Goal: Task Accomplishment & Management: Complete application form

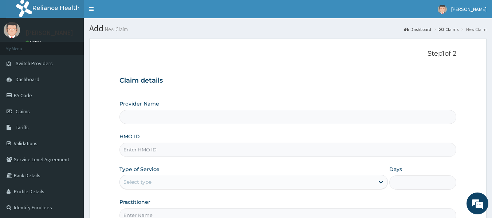
type input "Reliance Family Clinics (RFC) - [GEOGRAPHIC_DATA]"
click at [174, 155] on input "HMO ID" at bounding box center [287, 150] width 337 height 14
paste input "PSH/10006/A"
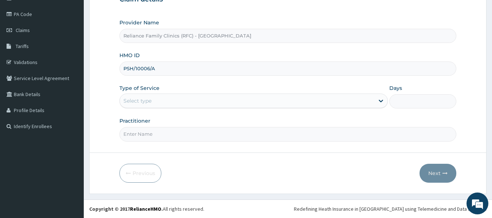
type input "PSH/10006/A"
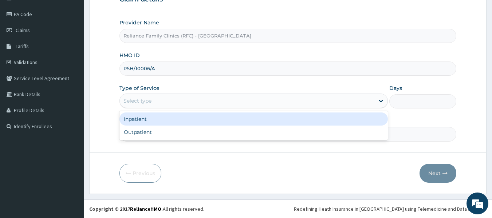
click at [309, 107] on div "Select type" at bounding box center [253, 101] width 268 height 15
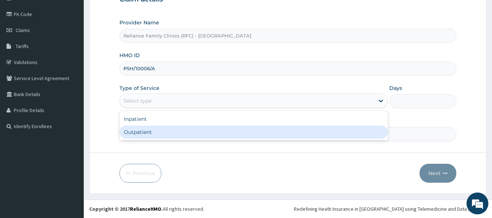
click at [279, 131] on div "Outpatient" at bounding box center [253, 132] width 268 height 13
type input "1"
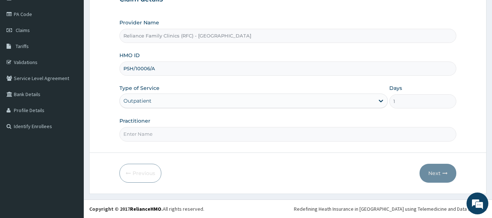
click at [279, 131] on input "Practitioner" at bounding box center [287, 134] width 337 height 14
type input "Dr [PERSON_NAME]"
click at [434, 179] on button "Next" at bounding box center [437, 173] width 37 height 19
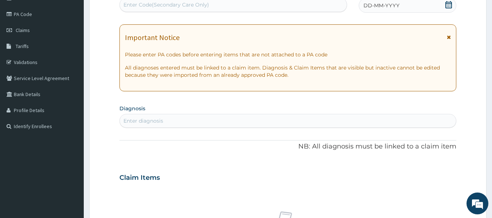
click at [392, 4] on span "DD-MM-YYYY" at bounding box center [381, 5] width 36 height 7
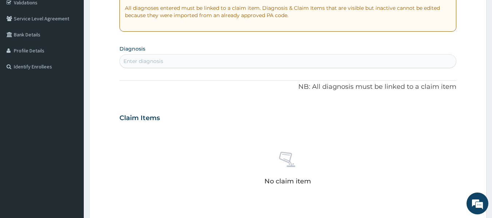
scroll to position [141, 0]
click at [198, 59] on div "Enter diagnosis" at bounding box center [288, 61] width 336 height 12
click at [159, 58] on div "Enter diagnosis" at bounding box center [143, 60] width 40 height 7
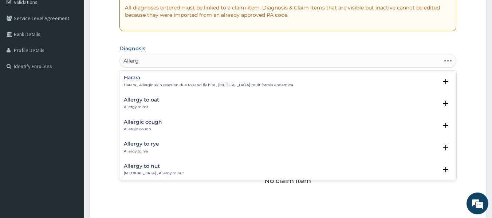
type input "Allergy"
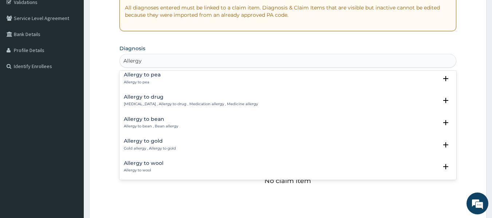
scroll to position [0, 0]
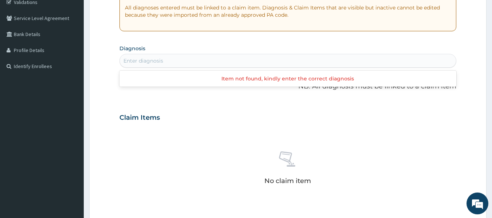
click at [159, 58] on div "Enter diagnosis" at bounding box center [288, 61] width 336 height 12
type input "MAlaria"
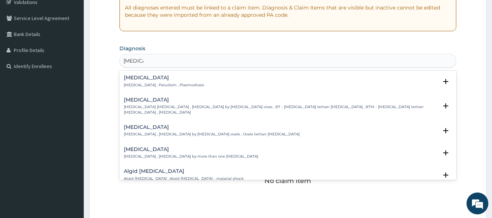
click at [140, 82] on div "Malaria Malaria , Paludism , Plasmodiosis" at bounding box center [164, 81] width 80 height 13
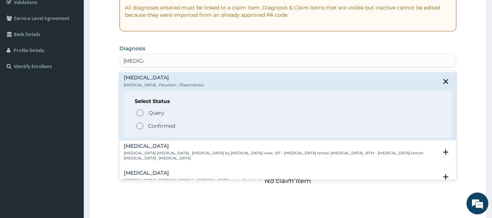
click at [154, 122] on span "Confirmed" at bounding box center [288, 126] width 306 height 9
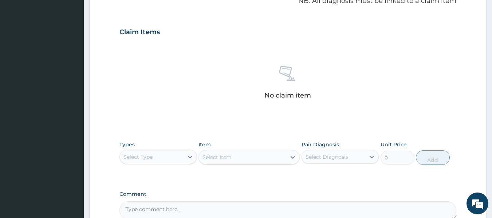
scroll to position [235, 0]
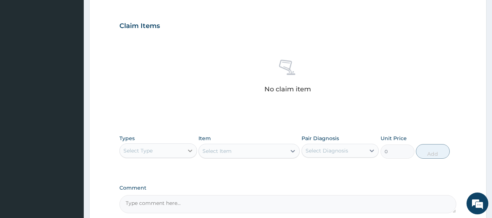
click at [194, 153] on div at bounding box center [189, 150] width 13 height 13
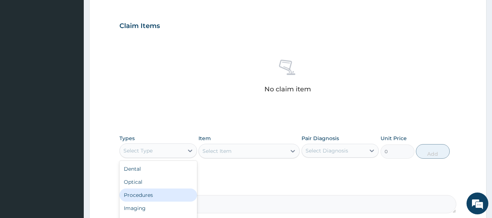
click at [162, 199] on div "Procedures" at bounding box center [158, 195] width 78 height 13
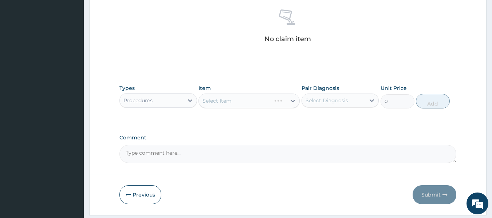
scroll to position [307, 0]
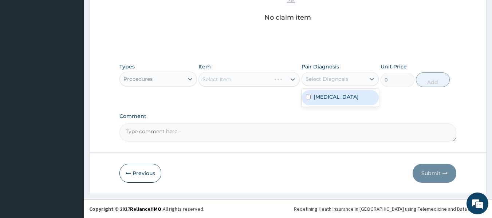
click at [344, 75] on div "Select Diagnosis" at bounding box center [326, 78] width 43 height 7
click at [335, 98] on div "Malaria" at bounding box center [340, 97] width 78 height 15
checkbox input "true"
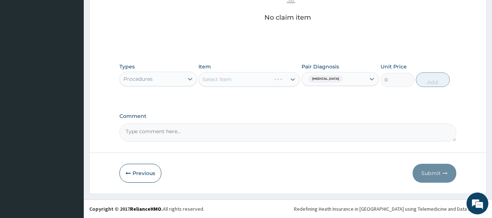
click at [269, 82] on div "Select Item" at bounding box center [248, 79] width 101 height 15
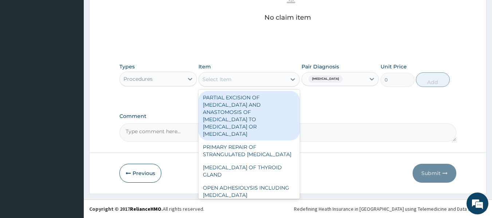
click at [269, 82] on div "Select Item" at bounding box center [242, 80] width 87 height 12
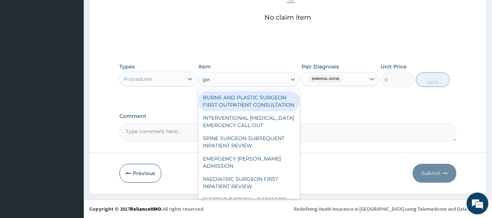
type input "gene"
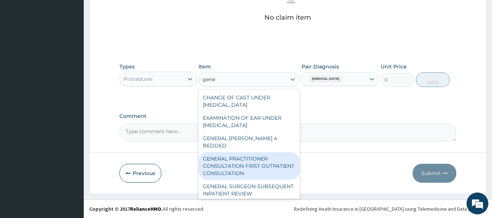
click at [249, 152] on div "GENERAL PRACTITIONER CONSULTATION FIRST OUTPATIENT CONSULTATION" at bounding box center [248, 166] width 101 height 28
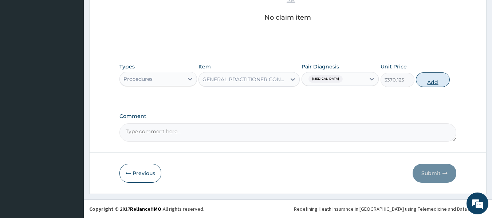
click at [429, 79] on button "Add" at bounding box center [433, 79] width 34 height 15
type input "0"
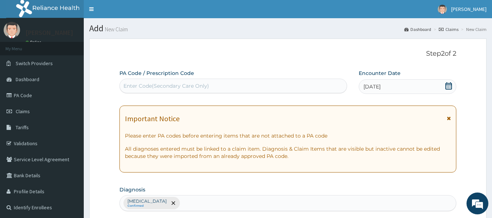
scroll to position [289, 0]
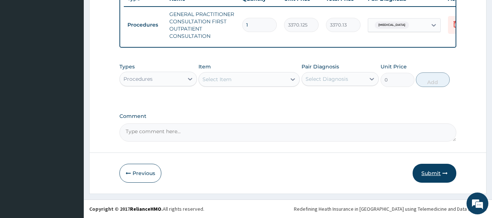
click at [428, 170] on button "Submit" at bounding box center [434, 173] width 44 height 19
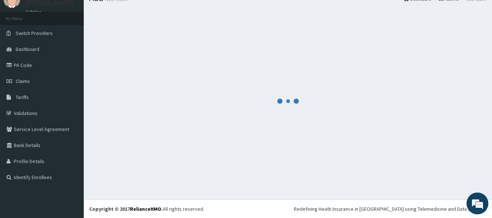
scroll to position [30, 0]
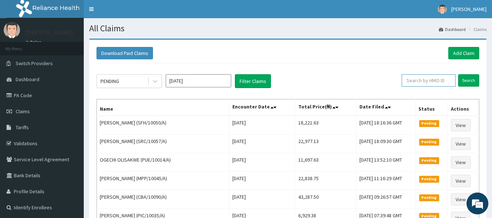
click at [431, 82] on input "text" at bounding box center [429, 80] width 54 height 12
click at [456, 50] on link "Add Claim" at bounding box center [463, 53] width 31 height 12
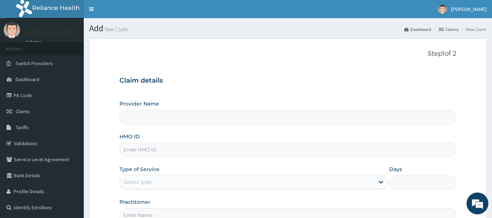
click at [305, 150] on input "HMO ID" at bounding box center [287, 150] width 337 height 14
paste input "BAT/10031/A"
type input "BAT/10031/A"
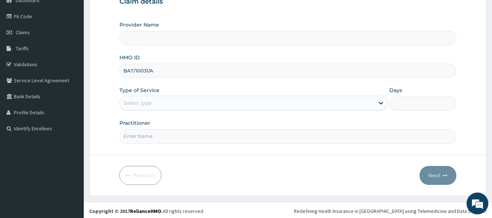
scroll to position [81, 0]
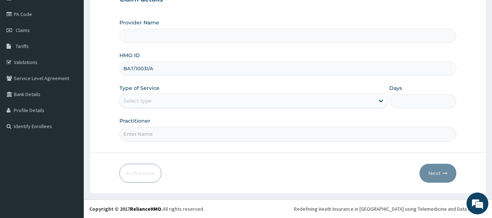
type input "Reliance Family Clinics (RFC) - Lekki"
type input "BAT/10031/A"
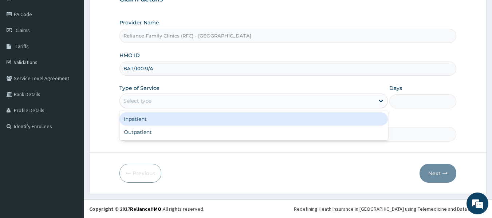
click at [335, 98] on div "Select type" at bounding box center [247, 101] width 254 height 12
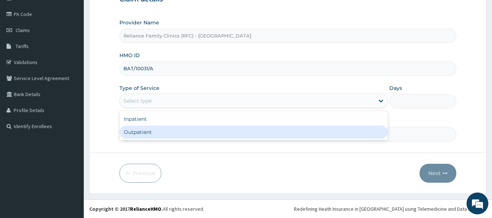
click at [327, 126] on div "Outpatient" at bounding box center [253, 132] width 268 height 13
type input "1"
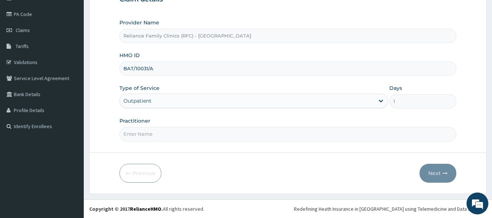
click at [307, 134] on input "Practitioner" at bounding box center [287, 134] width 337 height 14
type input "Dr Bunmi"
click at [438, 170] on button "Next" at bounding box center [437, 173] width 37 height 19
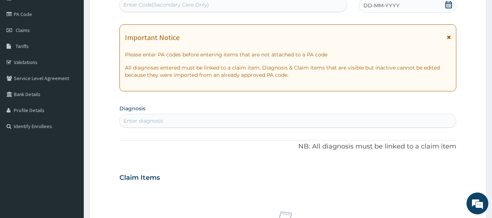
click at [372, 7] on span "DD-MM-YYYY" at bounding box center [381, 5] width 36 height 7
click at [190, 122] on div "Enter diagnosis" at bounding box center [288, 121] width 336 height 12
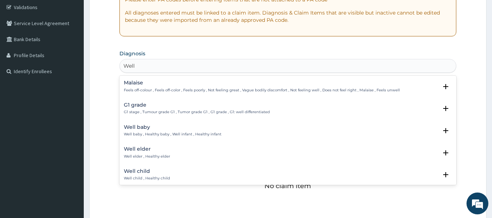
scroll to position [137, 0]
type input "Well a"
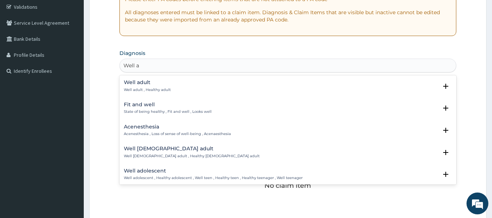
click at [145, 83] on h4 "Well adult" at bounding box center [147, 82] width 47 height 5
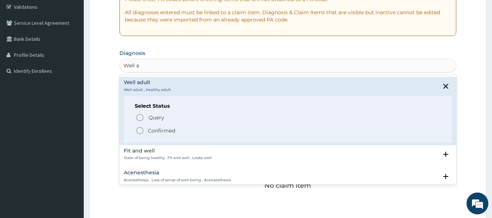
click at [150, 128] on p "Confirmed" at bounding box center [161, 130] width 27 height 7
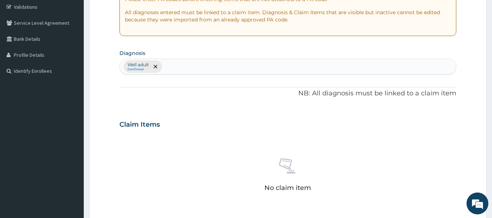
click at [291, 117] on div "Claim Items" at bounding box center [287, 123] width 337 height 19
click at [222, 67] on div "Well adult Confirmed" at bounding box center [288, 66] width 336 height 15
type input "Neck"
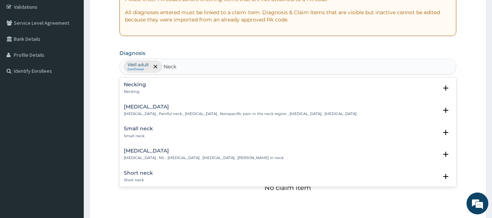
click at [142, 107] on h4 "Neck pain" at bounding box center [240, 106] width 233 height 5
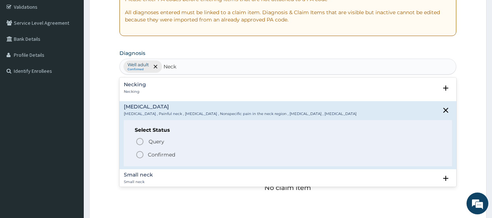
click at [152, 157] on p "Confirmed" at bounding box center [161, 154] width 27 height 7
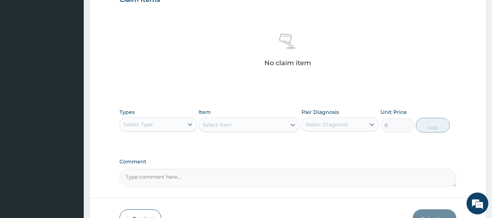
scroll to position [262, 0]
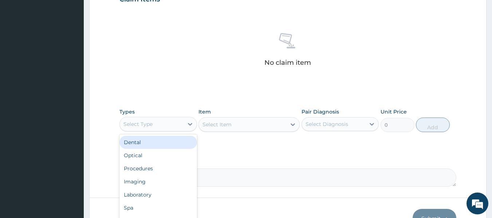
click at [174, 130] on div "Select Type" at bounding box center [152, 124] width 64 height 12
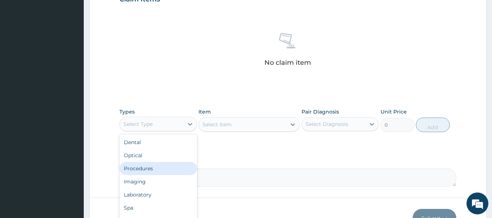
click at [150, 167] on div "Procedures" at bounding box center [158, 168] width 78 height 13
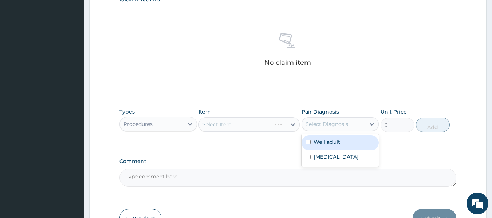
click at [309, 130] on div "Select Diagnosis" at bounding box center [334, 124] width 64 height 12
click at [315, 142] on label "Well adult" at bounding box center [326, 141] width 27 height 7
checkbox input "true"
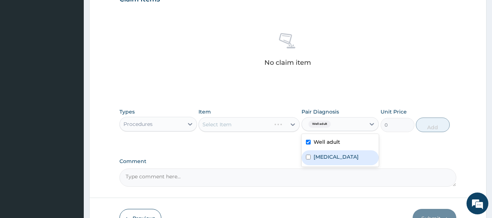
click at [320, 154] on label "Neck pain" at bounding box center [335, 156] width 45 height 7
checkbox input "true"
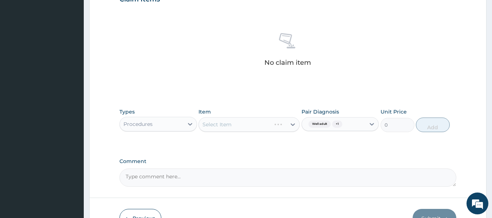
click at [251, 137] on div "Types Procedures Item Select Item Pair Diagnosis Well adult + 1 Unit Price 0 Add" at bounding box center [287, 125] width 337 height 42
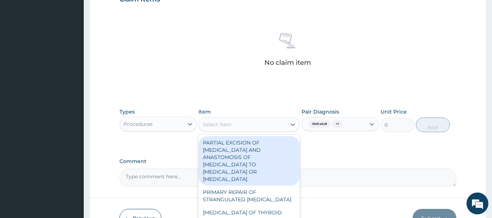
click at [280, 130] on div "Select Item" at bounding box center [242, 125] width 87 height 12
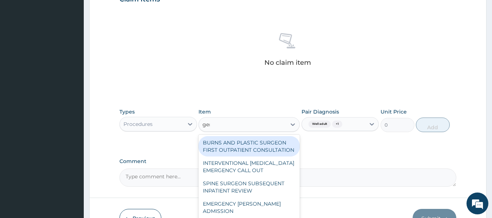
type input "gene"
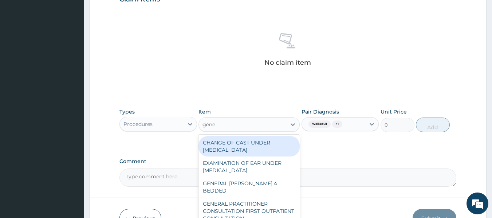
scroll to position [307, 0]
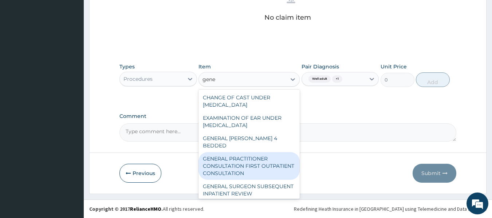
click at [247, 152] on div "GENERAL PRACTITIONER CONSULTATION FIRST OUTPATIENT CONSULTATION" at bounding box center [248, 166] width 101 height 28
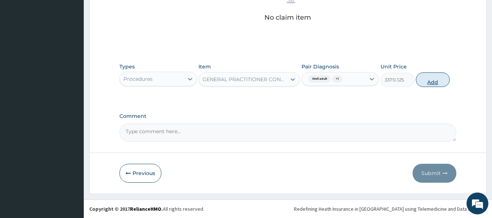
click at [420, 75] on button "Add" at bounding box center [433, 79] width 34 height 15
type input "0"
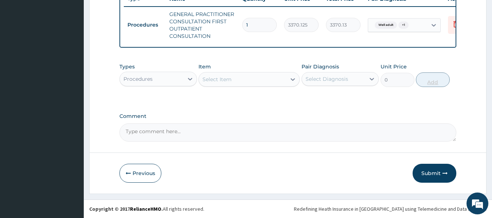
scroll to position [289, 0]
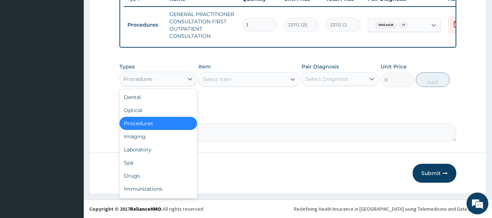
click at [175, 75] on div "Procedures" at bounding box center [152, 79] width 64 height 12
click at [146, 145] on div "Laboratory" at bounding box center [158, 149] width 78 height 13
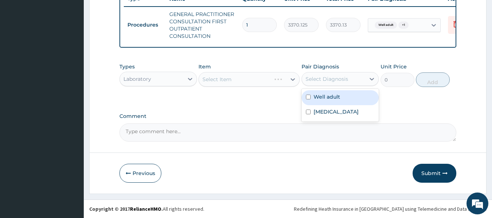
click at [315, 79] on div "Select Diagnosis" at bounding box center [326, 78] width 43 height 7
click at [320, 96] on label "Well adult" at bounding box center [326, 96] width 27 height 7
checkbox input "true"
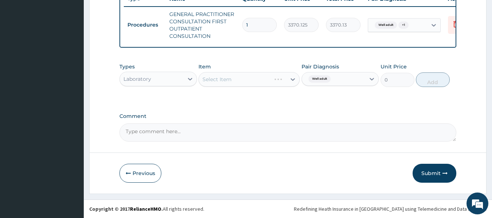
click at [244, 77] on div "Select Item" at bounding box center [248, 79] width 101 height 15
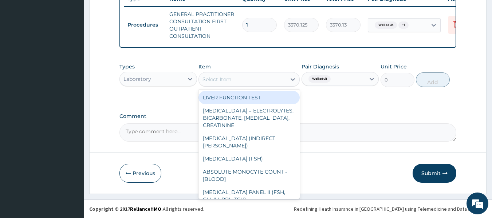
click at [244, 77] on div "Select Item" at bounding box center [242, 80] width 87 height 12
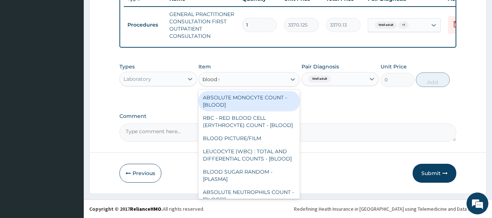
type input "blood su"
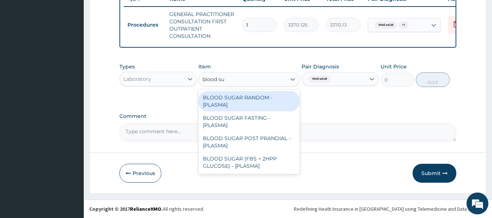
click at [252, 102] on div "BLOOD SUGAR RANDOM - [PLASMA]" at bounding box center [248, 101] width 101 height 20
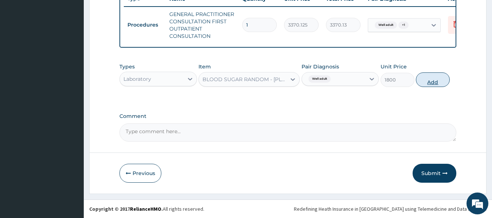
click at [436, 81] on button "Add" at bounding box center [433, 79] width 34 height 15
type input "0"
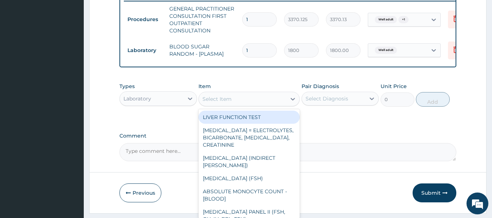
click at [259, 103] on div "Select Item" at bounding box center [242, 99] width 87 height 12
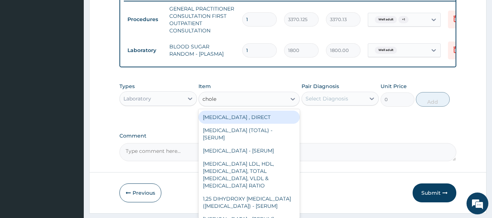
type input "choles"
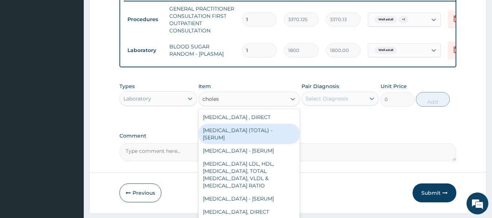
click at [250, 134] on div "CHOLESTEROL (TOTAL) - [SERUM]" at bounding box center [248, 134] width 101 height 20
type input "2880"
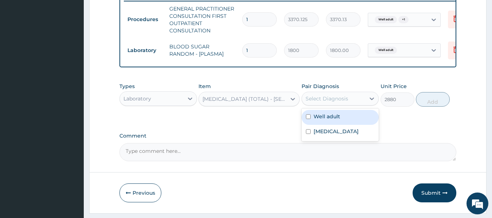
click at [364, 102] on div "Select Diagnosis" at bounding box center [334, 99] width 64 height 12
click at [355, 119] on div "Well adult" at bounding box center [340, 117] width 78 height 15
checkbox input "true"
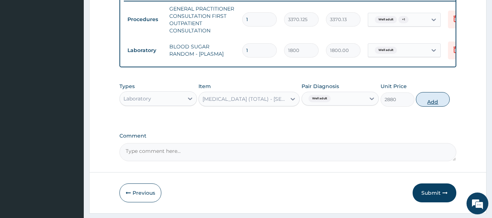
click at [424, 106] on button "Add" at bounding box center [433, 99] width 34 height 15
type input "0"
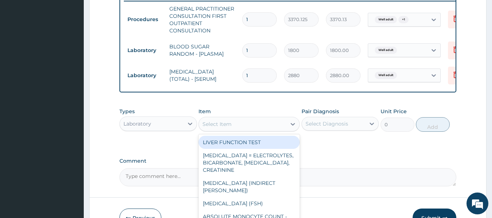
click at [234, 130] on div "Select Item" at bounding box center [242, 124] width 87 height 12
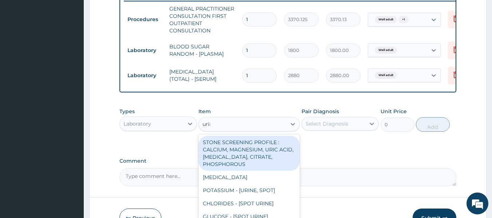
type input "urina"
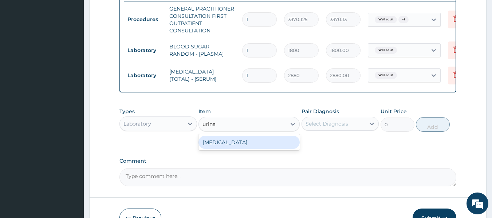
click at [243, 149] on div "URINALYSIS" at bounding box center [248, 142] width 101 height 13
type input "1531.875"
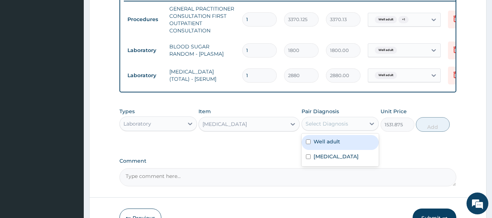
click at [329, 130] on div "Select Diagnosis" at bounding box center [334, 124] width 64 height 12
click at [333, 145] on label "Well adult" at bounding box center [326, 141] width 27 height 7
checkbox input "true"
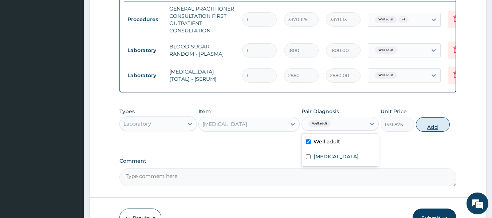
click at [437, 130] on button "Add" at bounding box center [433, 124] width 34 height 15
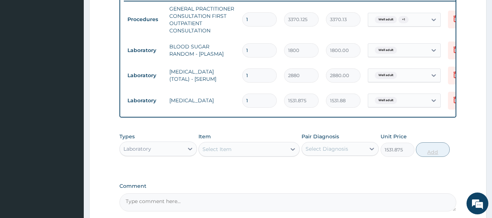
type input "0"
click at [265, 168] on div "Types Laboratory Item Select Item Pair Diagnosis Select Diagnosis Unit Price 0 …" at bounding box center [287, 150] width 337 height 42
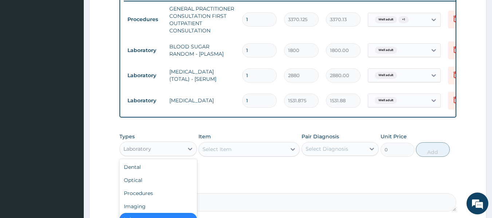
click at [176, 153] on div "Laboratory" at bounding box center [152, 149] width 64 height 12
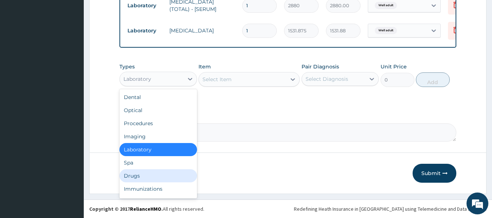
click at [147, 177] on div "Drugs" at bounding box center [158, 175] width 78 height 13
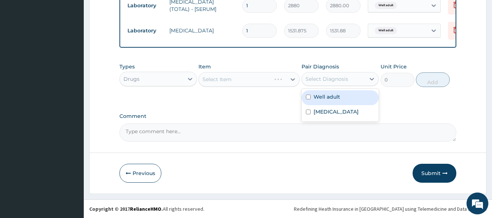
click at [329, 84] on div "Select Diagnosis" at bounding box center [334, 79] width 64 height 12
click at [329, 95] on label "Well adult" at bounding box center [326, 96] width 27 height 7
checkbox input "true"
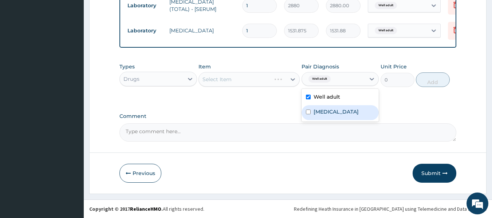
click at [322, 116] on div "Neck pain" at bounding box center [340, 112] width 78 height 15
checkbox input "true"
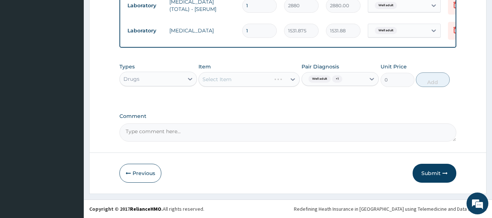
click at [245, 79] on div "Select Item" at bounding box center [248, 79] width 101 height 15
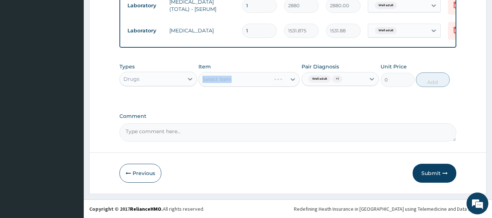
click at [245, 79] on div "Select Item" at bounding box center [248, 79] width 101 height 15
click at [267, 99] on div "Types Drugs Item Select Item Pair Diagnosis Well adult + 1 Unit Price 0 Add" at bounding box center [287, 80] width 337 height 42
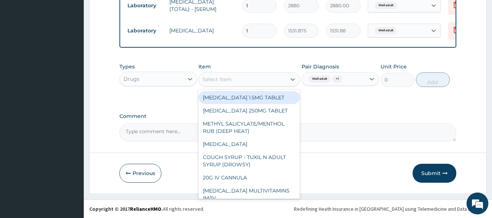
click at [259, 79] on div "Select Item" at bounding box center [242, 80] width 87 height 12
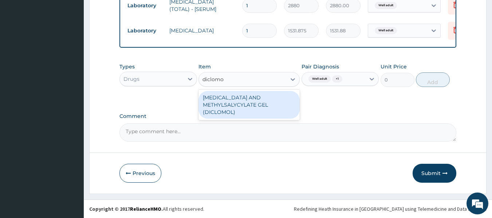
type input "diclomol"
click at [258, 99] on div "DICLOFENAC AND METHYLSALYCYLATE GEL (DICLOMOL)" at bounding box center [248, 105] width 101 height 28
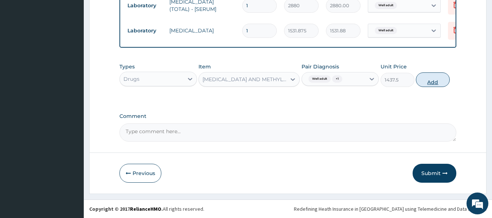
click at [420, 75] on button "Add" at bounding box center [433, 79] width 34 height 15
type input "0"
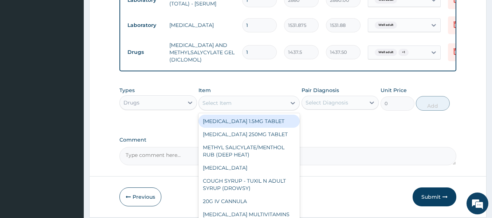
click at [231, 107] on div "Select Item" at bounding box center [216, 102] width 29 height 7
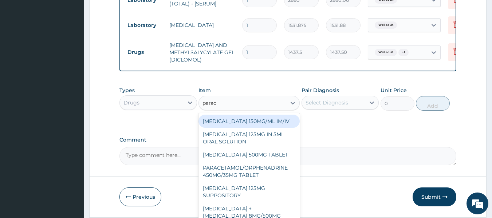
type input "parace"
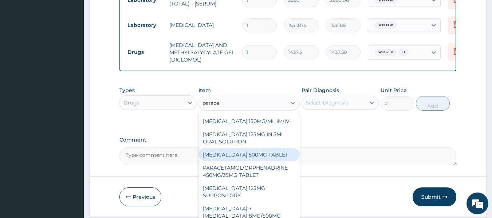
click at [260, 159] on div "PARACETAMOL 500MG TABLET" at bounding box center [248, 154] width 101 height 13
type input "30"
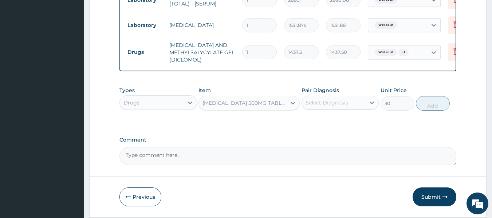
click at [331, 111] on div "Pair Diagnosis Select Diagnosis" at bounding box center [340, 99] width 78 height 24
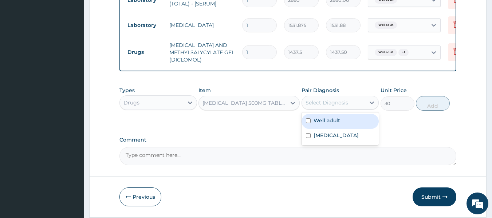
click at [338, 106] on div "Select Diagnosis" at bounding box center [326, 102] width 43 height 7
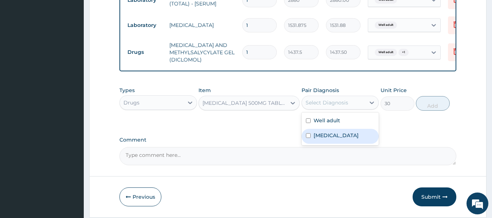
click at [337, 139] on label "Neck pain" at bounding box center [335, 135] width 45 height 7
checkbox input "true"
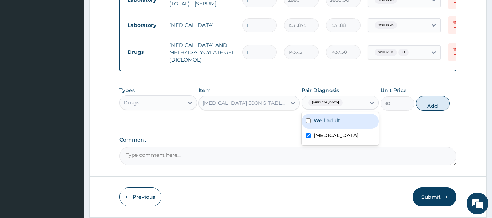
click at [345, 129] on div "Well adult" at bounding box center [340, 121] width 78 height 15
checkbox input "true"
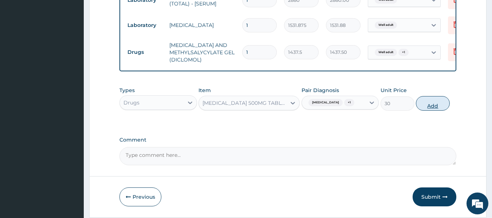
click at [430, 108] on button "Add" at bounding box center [433, 103] width 34 height 15
type input "0"
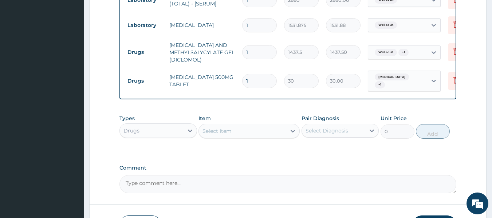
type input "18"
type input "540.00"
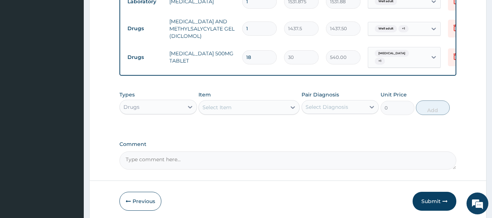
scroll to position [419, 0]
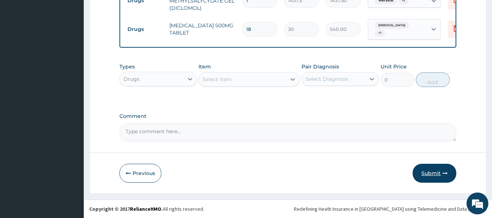
type input "18"
click at [443, 174] on icon "button" at bounding box center [444, 173] width 5 height 5
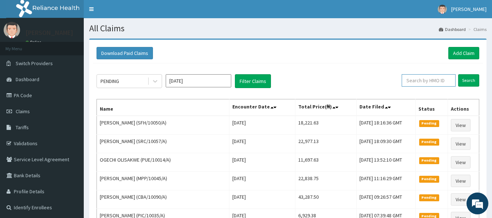
click at [439, 80] on input "text" at bounding box center [429, 80] width 54 height 12
paste input "BAT/10031/A"
type input "BAT/10031/A"
click at [458, 74] on input "Search" at bounding box center [468, 80] width 21 height 12
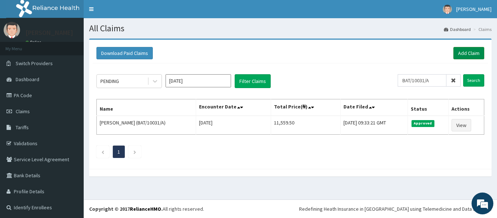
click at [455, 52] on link "Add Claim" at bounding box center [469, 53] width 31 height 12
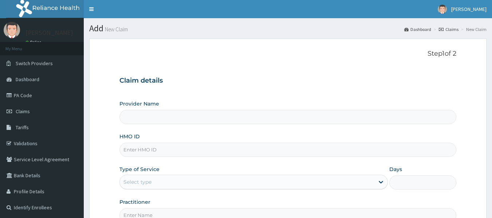
type input "Reliance Family Clinics (RFC) - [GEOGRAPHIC_DATA]"
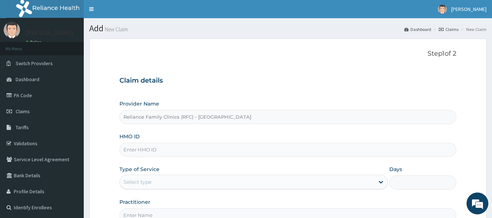
click at [167, 147] on input "HMO ID" at bounding box center [287, 150] width 337 height 14
paste input "MHG/10436/A"
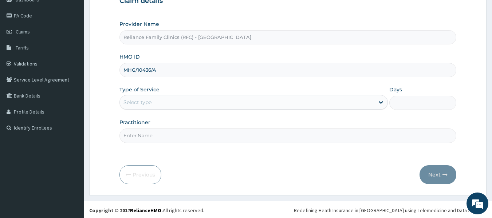
scroll to position [80, 0]
type input "MHG/10436/A"
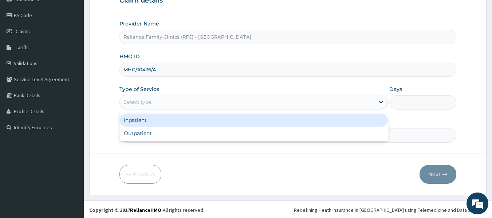
click at [186, 100] on div "Select type" at bounding box center [247, 102] width 254 height 12
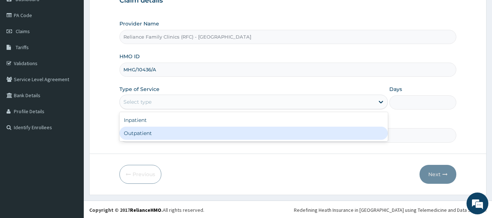
click at [178, 135] on div "Outpatient" at bounding box center [253, 133] width 268 height 13
type input "1"
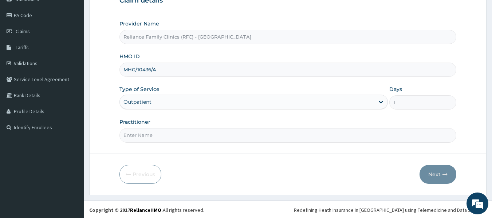
click at [178, 135] on input "Practitioner" at bounding box center [287, 135] width 337 height 14
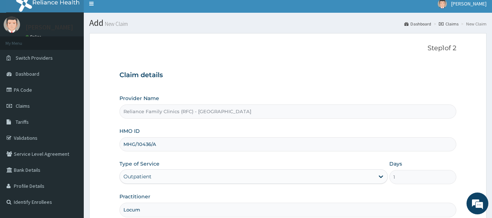
scroll to position [81, 0]
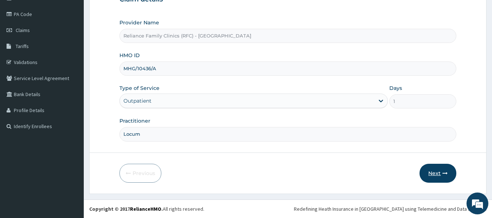
type input "Locum"
click at [428, 165] on button "Next" at bounding box center [437, 173] width 37 height 19
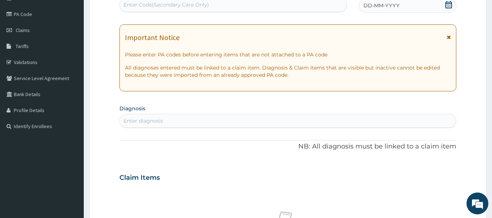
click at [390, 8] on span "DD-MM-YYYY" at bounding box center [381, 5] width 36 height 7
click at [158, 123] on div "Enter diagnosis" at bounding box center [143, 120] width 40 height 7
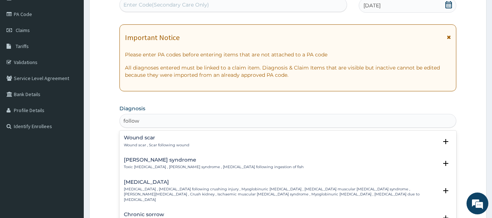
type input "follow up"
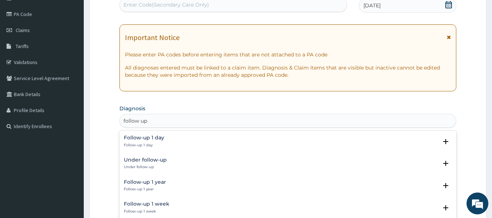
click at [140, 146] on p "Follow-up 1 day" at bounding box center [144, 145] width 40 height 5
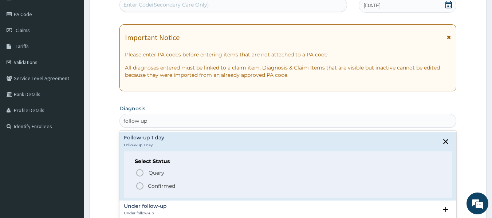
click at [145, 185] on span "Confirmed" at bounding box center [288, 186] width 306 height 9
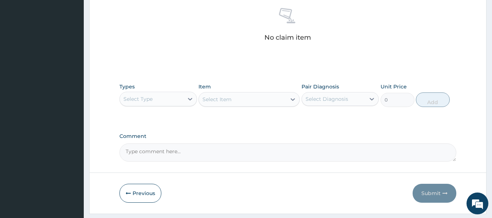
scroll to position [288, 0]
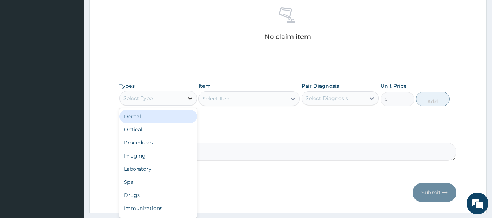
click at [193, 95] on icon at bounding box center [189, 98] width 7 height 7
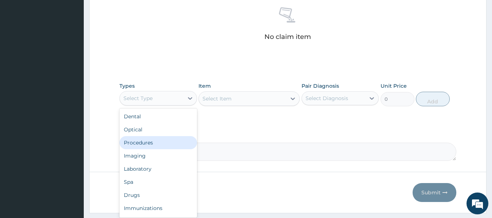
click at [156, 137] on div "Procedures" at bounding box center [158, 142] width 78 height 13
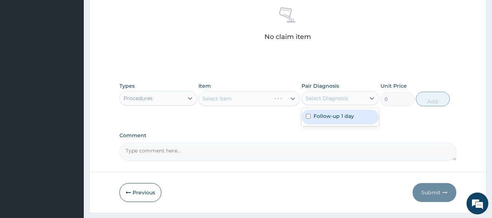
click at [338, 96] on div "Select Diagnosis" at bounding box center [326, 98] width 43 height 7
click at [333, 117] on label "Follow-up 1 day" at bounding box center [333, 115] width 40 height 7
checkbox input "true"
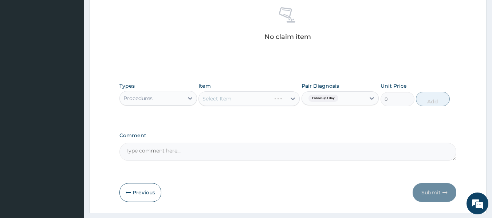
click at [256, 101] on div "Select Item" at bounding box center [248, 98] width 101 height 15
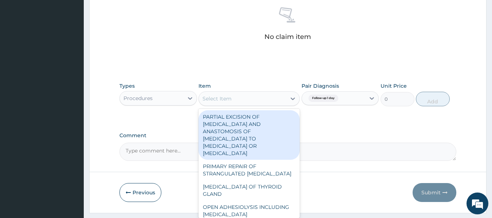
click at [256, 101] on div "Select Item" at bounding box center [242, 99] width 87 height 12
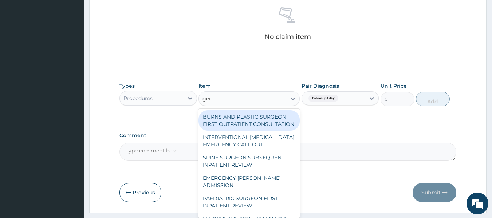
type input "gene"
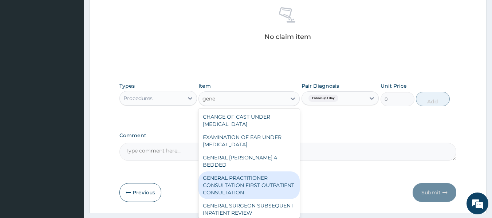
click at [246, 171] on div "GENERAL PRACTITIONER CONSULTATION FIRST OUTPATIENT CONSULTATION" at bounding box center [248, 185] width 101 height 28
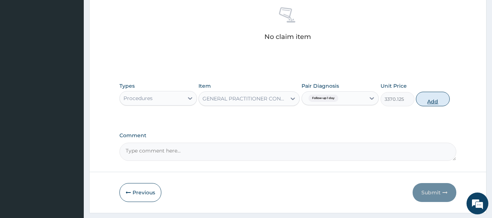
click at [430, 96] on button "Add" at bounding box center [433, 99] width 34 height 15
type input "0"
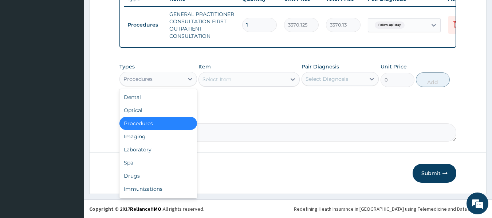
click at [179, 78] on div "Procedures" at bounding box center [152, 79] width 64 height 12
click at [155, 177] on div "Drugs" at bounding box center [158, 175] width 78 height 13
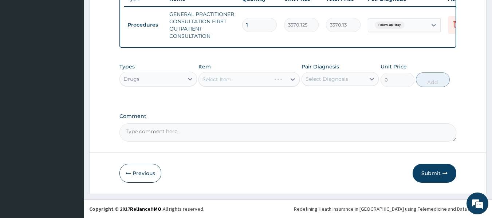
click at [254, 78] on div "Select Item" at bounding box center [248, 79] width 101 height 15
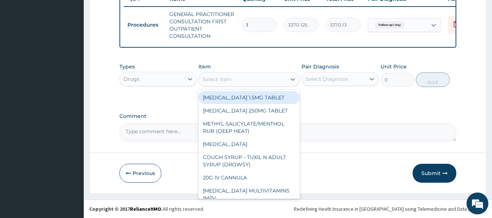
click at [254, 78] on div "Select Item" at bounding box center [242, 80] width 87 height 12
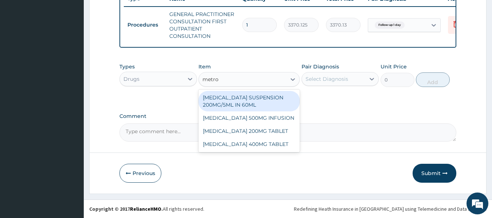
type input "metro"
type input "metfor"
click at [256, 103] on div "METFORMIN HYDROCHLORIDE IR 500MG CAPSULE" at bounding box center [248, 101] width 101 height 20
type input "250"
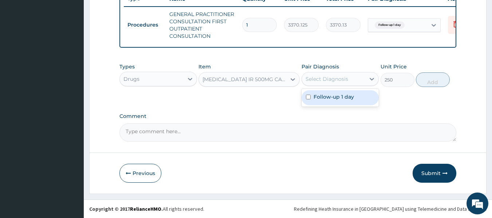
click at [319, 77] on div "Select Diagnosis" at bounding box center [326, 78] width 43 height 7
click at [326, 97] on label "Follow-up 1 day" at bounding box center [333, 96] width 40 height 7
checkbox input "true"
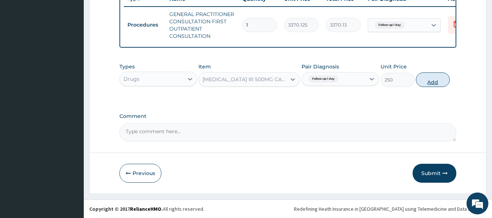
click at [436, 82] on button "Add" at bounding box center [433, 79] width 34 height 15
type input "0"
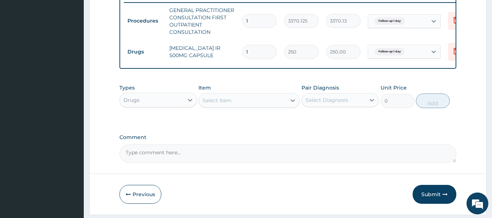
type input "0.00"
type input "3"
type input "750.00"
type input "30"
type input "7500.00"
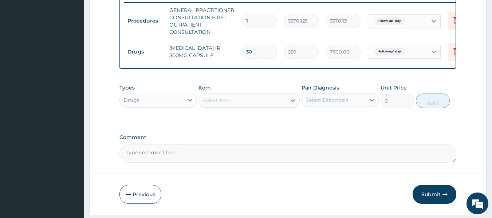
type input "32"
type input "8000.00"
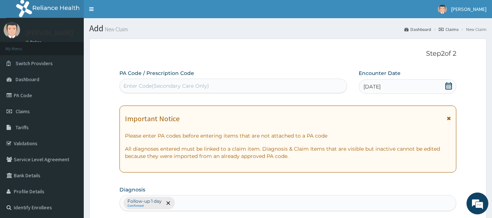
scroll to position [318, 0]
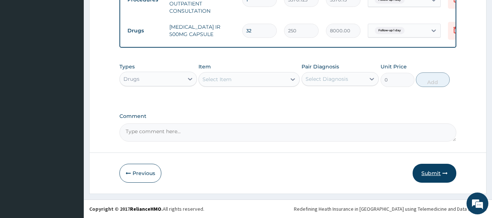
type input "32"
click at [432, 168] on button "Submit" at bounding box center [434, 173] width 44 height 19
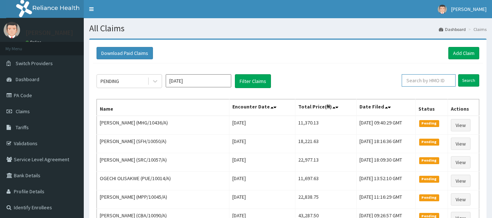
click at [431, 79] on input "text" at bounding box center [429, 80] width 54 height 12
paste input "MHG/10436/A"
type input "MHG/10436/A"
click at [458, 74] on input "Search" at bounding box center [468, 80] width 21 height 12
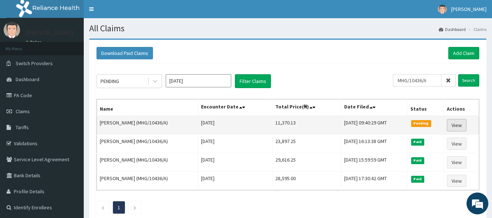
click at [458, 127] on link "View" at bounding box center [457, 125] width 20 height 12
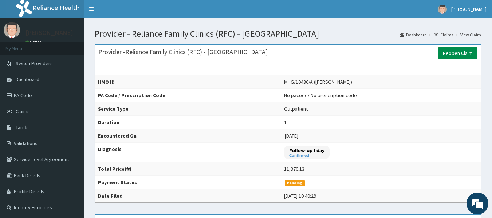
click at [446, 54] on link "Reopen Claim" at bounding box center [457, 53] width 39 height 12
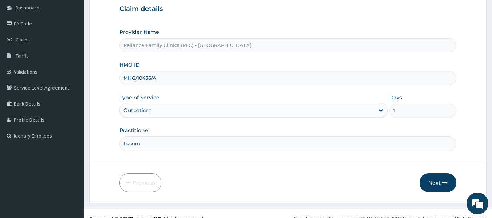
scroll to position [81, 0]
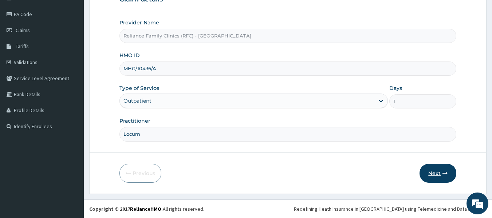
click at [439, 175] on button "Next" at bounding box center [437, 173] width 37 height 19
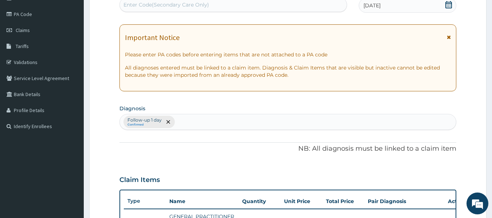
scroll to position [278, 0]
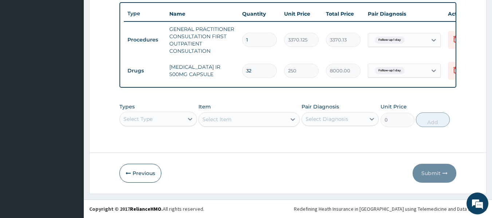
click at [270, 64] on input "32" at bounding box center [259, 71] width 35 height 14
type input "3"
type input "750.00"
type input "30"
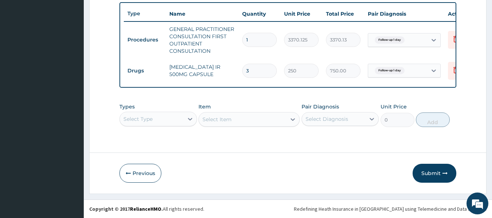
type input "7500.00"
type input "30"
click at [431, 171] on button "Submit" at bounding box center [434, 173] width 44 height 19
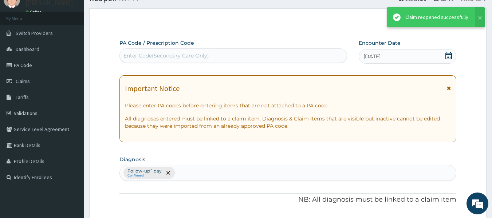
scroll to position [278, 0]
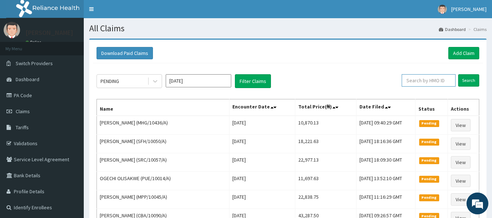
click at [422, 86] on input "text" at bounding box center [429, 80] width 54 height 12
paste input "MHG/10436/A"
type input "MHG/10436/A"
click at [458, 74] on input "Search" at bounding box center [468, 80] width 21 height 12
